Goal: Information Seeking & Learning: Learn about a topic

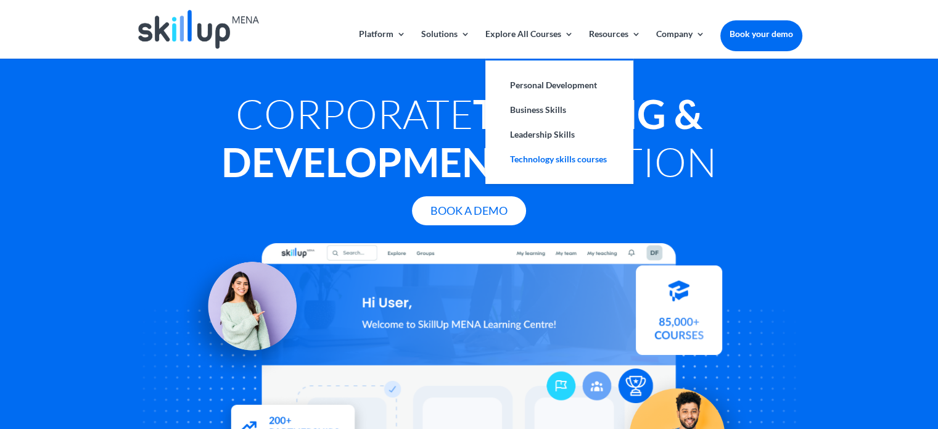
click at [545, 152] on link "Technology skills courses" at bounding box center [559, 159] width 123 height 25
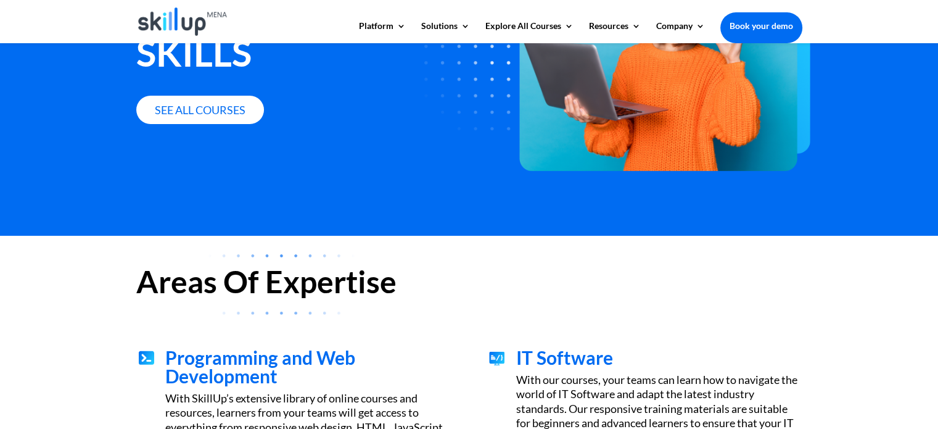
scroll to position [170, 0]
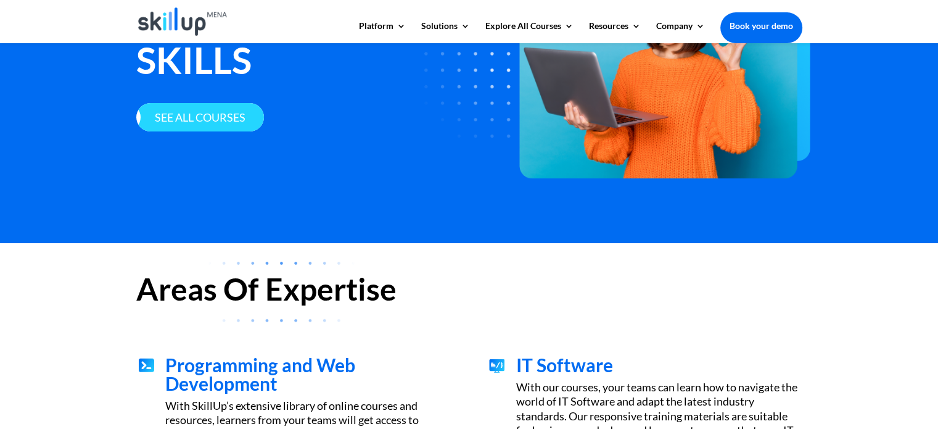
click at [158, 120] on link "See all courses" at bounding box center [200, 117] width 128 height 29
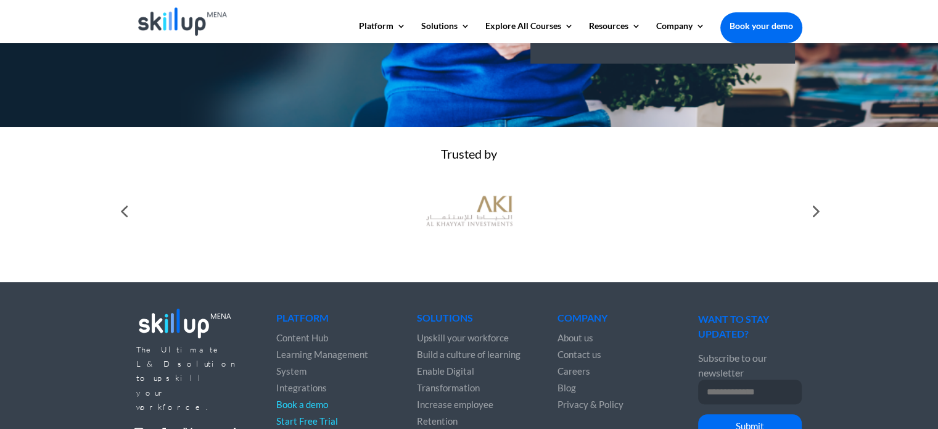
scroll to position [483, 0]
